Goal: Check status: Check status

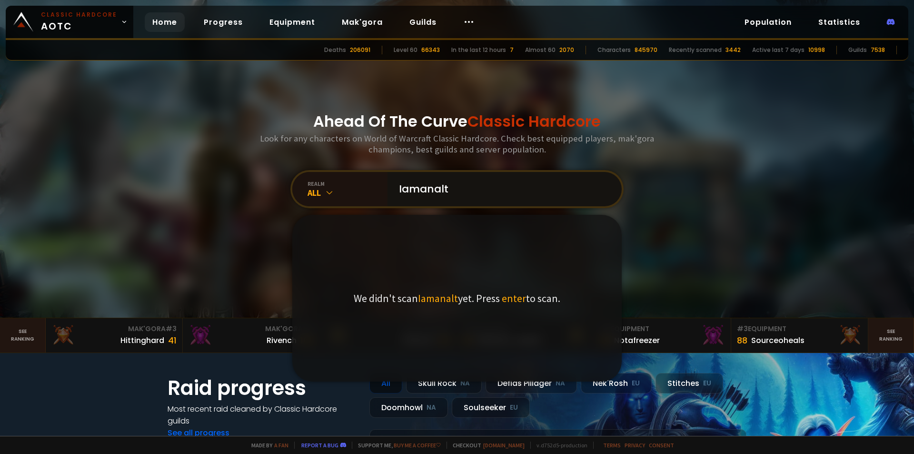
click at [456, 193] on input "Iamanalt" at bounding box center [501, 189] width 217 height 34
click at [329, 186] on div "realm" at bounding box center [348, 183] width 80 height 7
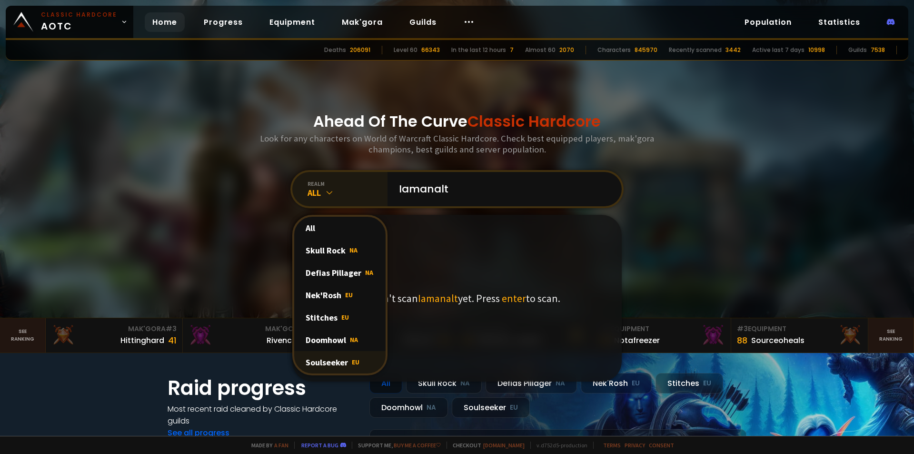
click at [352, 358] on span "EU" at bounding box center [356, 362] width 8 height 9
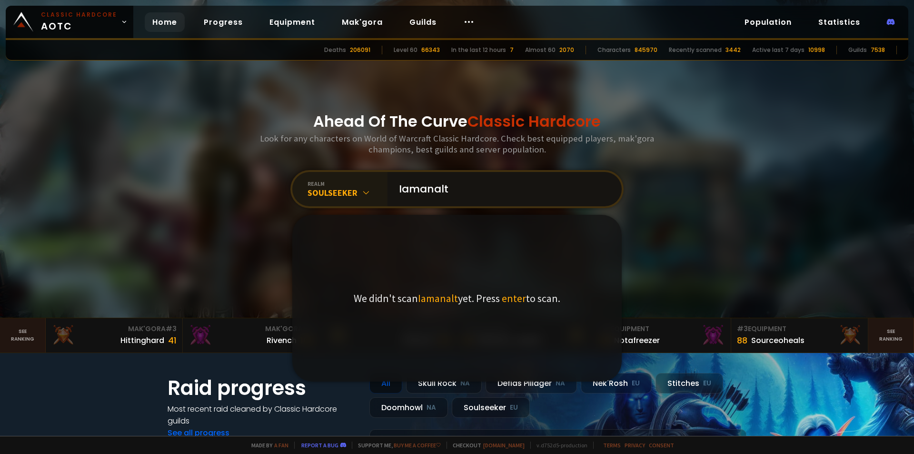
click at [459, 192] on input "Iamanalt" at bounding box center [501, 189] width 217 height 34
click at [408, 190] on input "Iamanalt" at bounding box center [501, 189] width 217 height 34
click at [455, 192] on input "Imanalt" at bounding box center [501, 189] width 217 height 34
click at [459, 202] on input "Imanalt" at bounding box center [501, 189] width 217 height 34
click at [341, 192] on div "Soulseeker" at bounding box center [348, 192] width 80 height 11
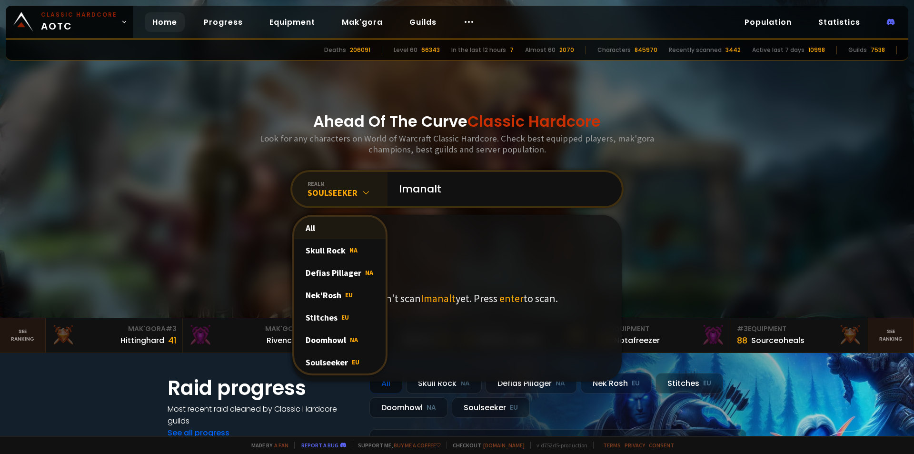
click at [332, 224] on div "All" at bounding box center [339, 228] width 91 height 22
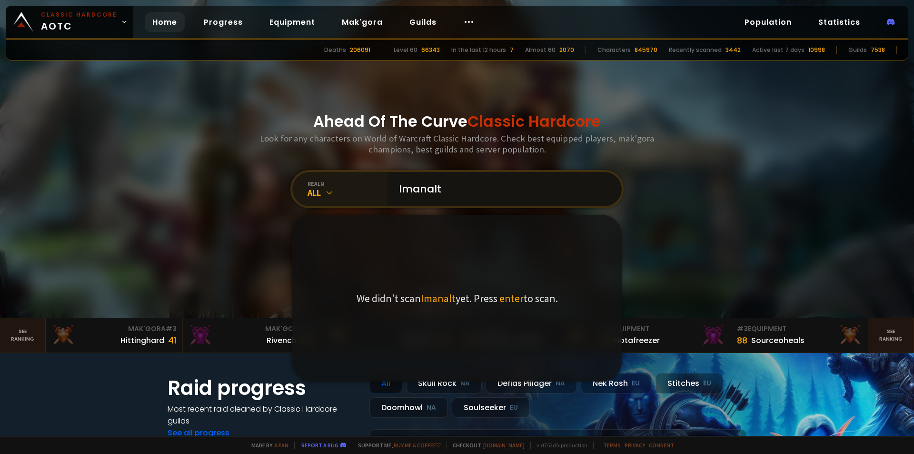
click at [451, 193] on input "Imanalt" at bounding box center [501, 189] width 217 height 34
drag, startPoint x: 452, startPoint y: 193, endPoint x: 372, endPoint y: 192, distance: 80.0
click at [372, 192] on div "realm All Imanalt We didn't scan Imanalt yet. Press enter to scan." at bounding box center [456, 189] width 333 height 38
type input "imanalt"
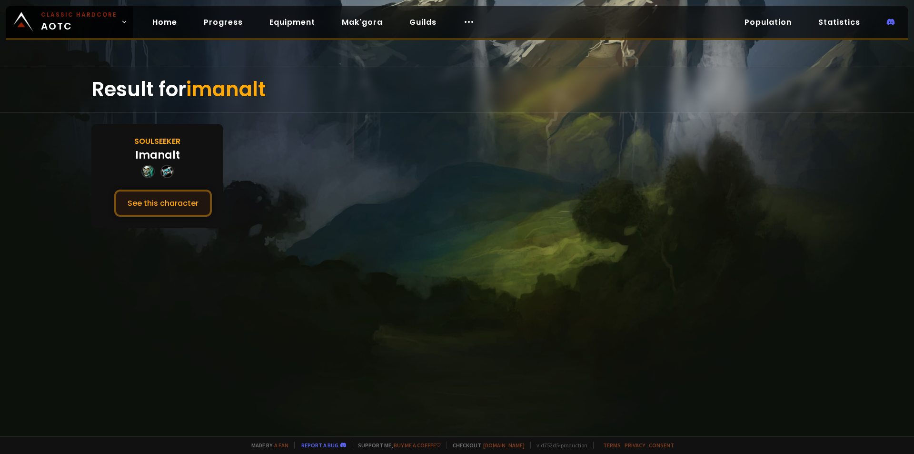
click at [159, 200] on button "See this character" at bounding box center [163, 202] width 98 height 27
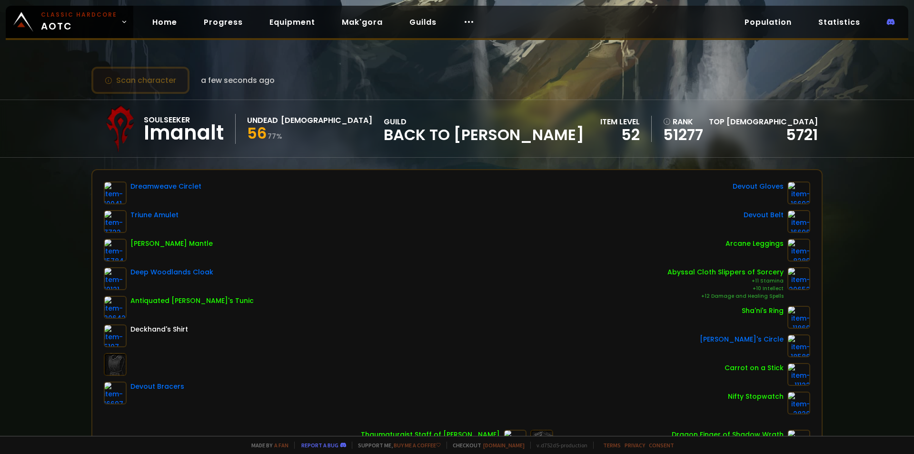
click at [165, 76] on button "Scan character" at bounding box center [140, 80] width 98 height 27
